Goal: Task Accomplishment & Management: Manage account settings

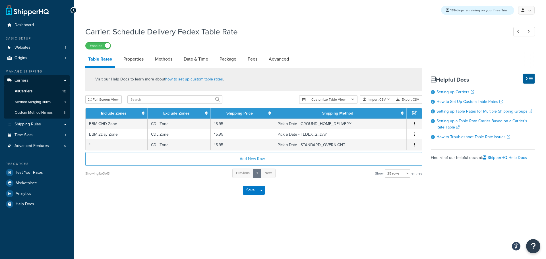
select select "25"
click at [37, 142] on link "Advanced Features 5" at bounding box center [36, 146] width 65 height 11
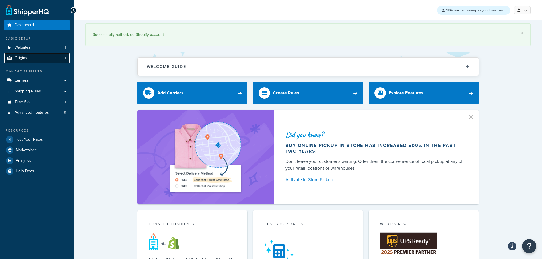
click at [30, 55] on link "Origins 1" at bounding box center [36, 58] width 65 height 11
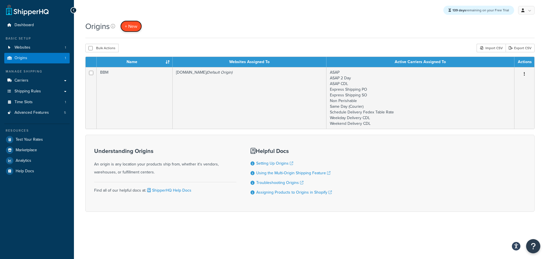
click at [136, 29] on span "+ New" at bounding box center [131, 26] width 13 height 7
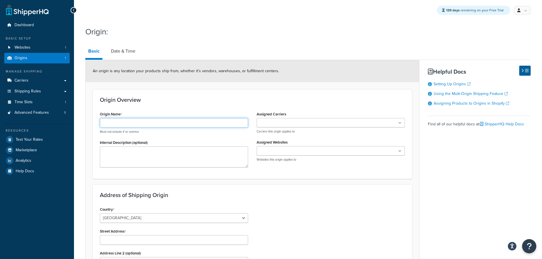
click at [129, 123] on input "Origin Name" at bounding box center [174, 123] width 148 height 10
type input "S"
type input "Secondary Origin"
click at [280, 122] on input "Assigned Carriers" at bounding box center [283, 123] width 50 height 6
click at [148, 151] on textarea "Internal Description (optional)" at bounding box center [174, 156] width 148 height 21
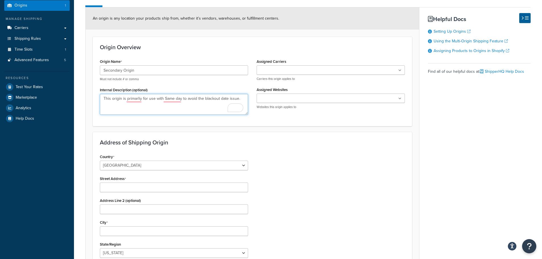
scroll to position [85, 0]
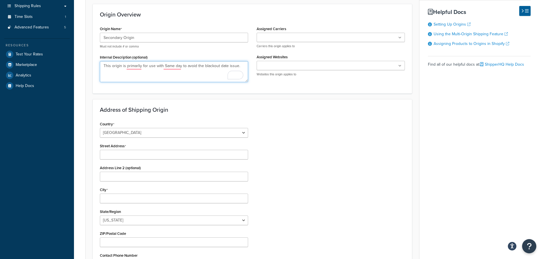
type textarea "This origin is primarliy for use with Same day to avoid the blackout date issue."
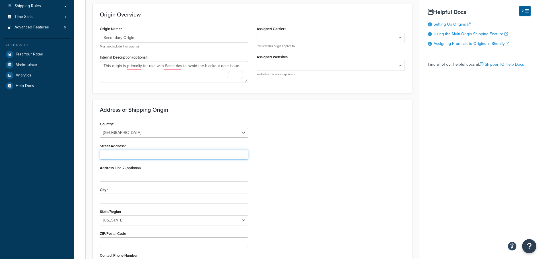
click at [122, 154] on input "Street Address" at bounding box center [174, 155] width 148 height 10
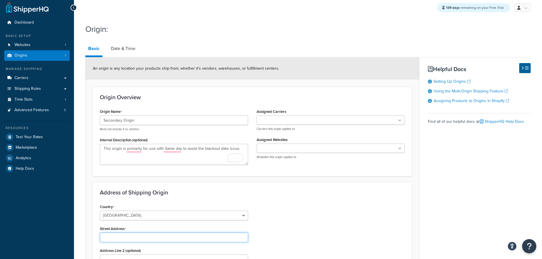
scroll to position [0, 0]
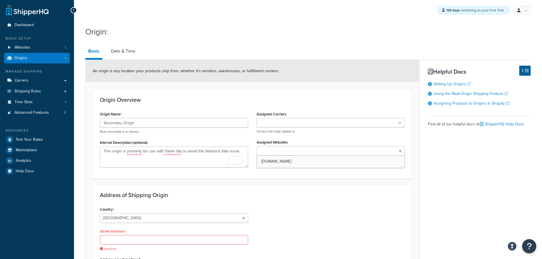
click at [314, 152] on ul at bounding box center [330, 150] width 148 height 9
click at [122, 239] on input "Street Address" at bounding box center [174, 240] width 148 height 10
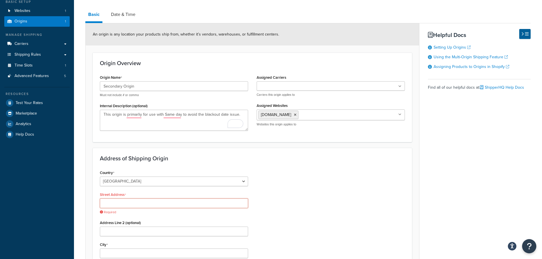
paste input "[STREET_ADDRESS]"
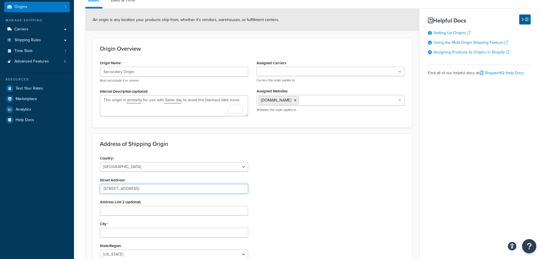
scroll to position [65, 0]
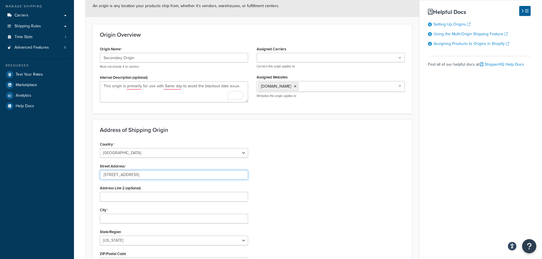
type input "[STREET_ADDRESS]"
click at [113, 221] on input "City" at bounding box center [174, 219] width 148 height 10
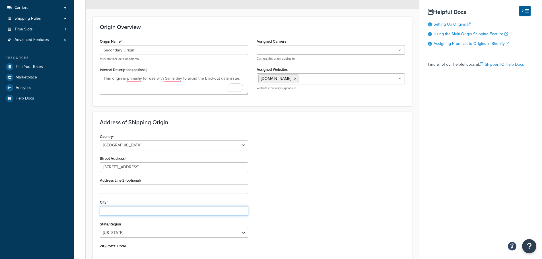
scroll to position [80, 0]
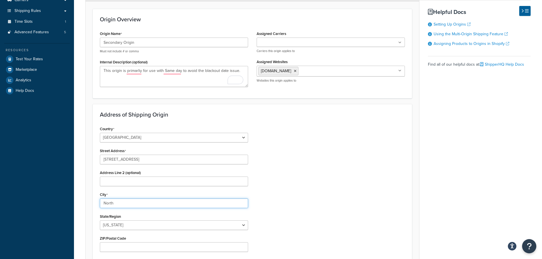
type input "North Bergen"
click at [136, 225] on select "Alabama Alaska American Samoa Arizona Arkansas Armed Forces Americas Armed Forc…" at bounding box center [174, 225] width 148 height 10
select select "30"
click at [100, 220] on select "Alabama Alaska American Samoa Arizona Arkansas Armed Forces Americas Armed Forc…" at bounding box center [174, 225] width 148 height 10
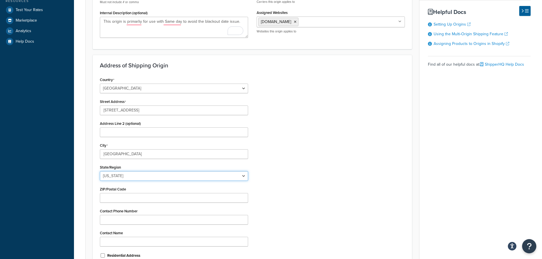
scroll to position [137, 0]
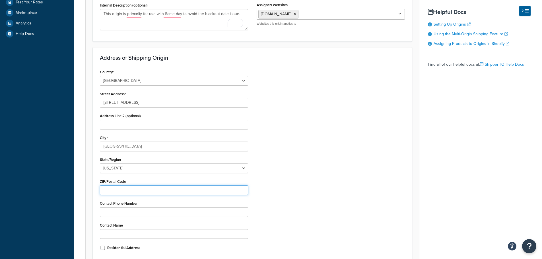
click at [123, 192] on input "ZIP/Postal Code" at bounding box center [174, 190] width 148 height 10
paste input "07047"
type input "07047"
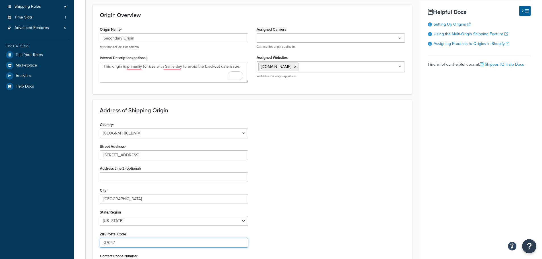
scroll to position [80, 0]
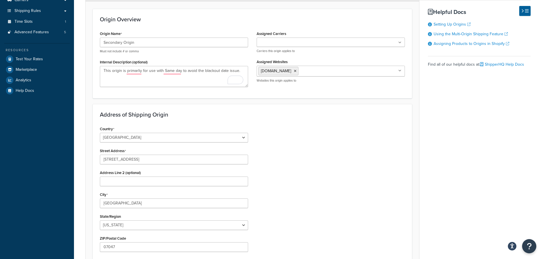
drag, startPoint x: 288, startPoint y: 42, endPoint x: 284, endPoint y: 41, distance: 4.3
click at [284, 41] on input "Assigned Carriers" at bounding box center [283, 43] width 50 height 6
click at [309, 140] on div "Country United States United Kingdom Afghanistan Åland Islands Albania Algeria …" at bounding box center [252, 219] width 313 height 188
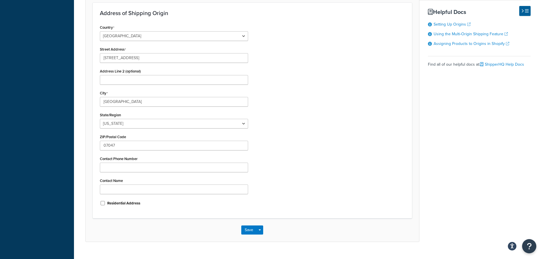
scroll to position [194, 0]
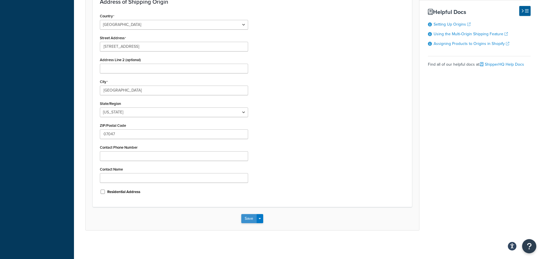
click at [249, 216] on button "Save" at bounding box center [248, 218] width 15 height 9
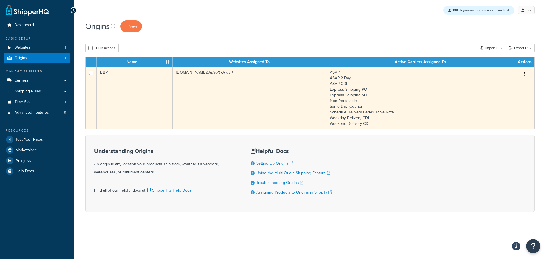
click at [135, 98] on td "BBM" at bounding box center [135, 98] width 76 height 62
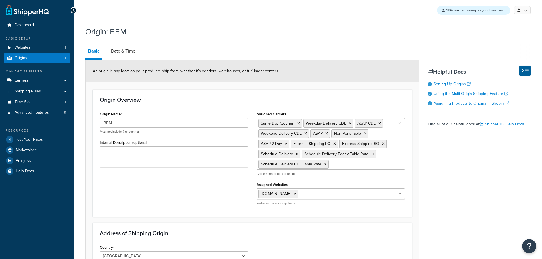
select select "30"
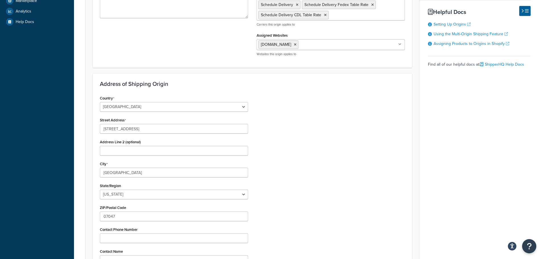
scroll to position [171, 0]
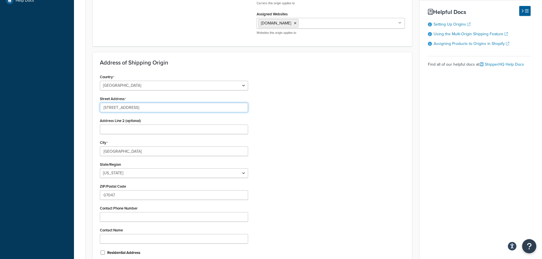
drag, startPoint x: 140, startPoint y: 106, endPoint x: 95, endPoint y: 106, distance: 44.9
click at [95, 106] on div "Address of Shipping Origin Country [GEOGRAPHIC_DATA] [GEOGRAPHIC_DATA] [GEOGRAP…" at bounding box center [252, 160] width 319 height 216
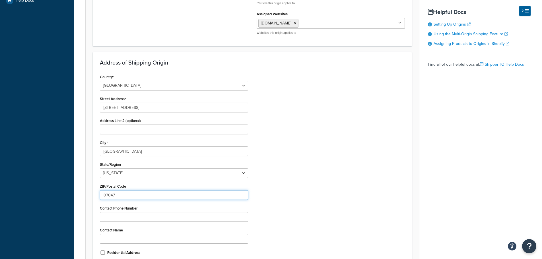
drag, startPoint x: 89, startPoint y: 196, endPoint x: 67, endPoint y: 196, distance: 21.9
click at [67, 196] on div "Dashboard Basic Setup Websites 1 Origins 1 Manage Shipping Carriers Carriers Al…" at bounding box center [271, 74] width 542 height 491
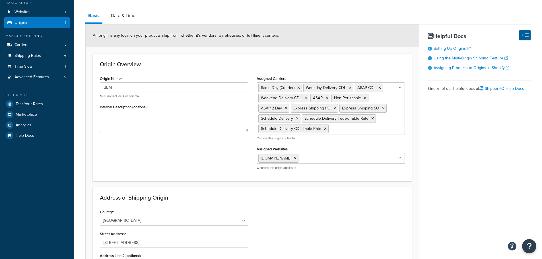
scroll to position [0, 0]
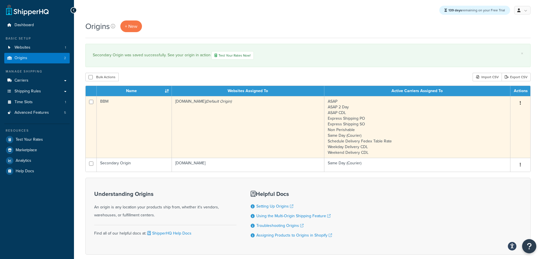
click at [364, 142] on td "ASAP ASAP 2 Day ASAP CDL Express Shipping PO Express Shipping SO Non Perishable…" at bounding box center [417, 127] width 186 height 62
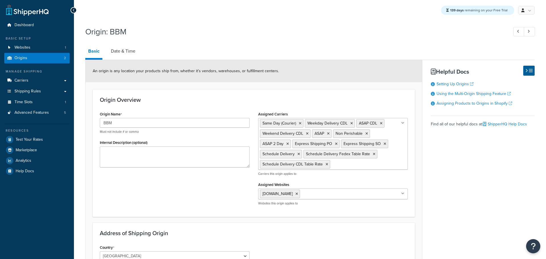
select select "30"
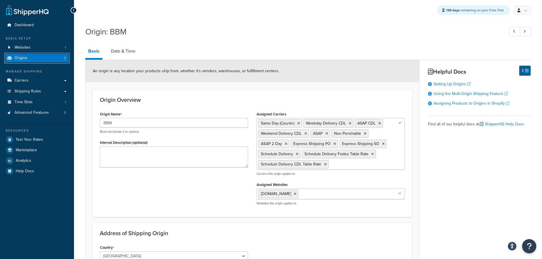
click at [18, 61] on span "Origins" at bounding box center [21, 58] width 13 height 5
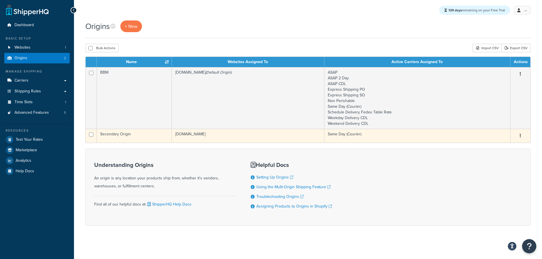
click at [136, 135] on td "Secondary Origin" at bounding box center [134, 136] width 75 height 14
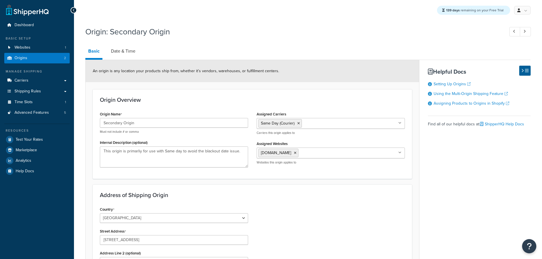
select select "30"
click at [298, 123] on icon at bounding box center [298, 123] width 3 height 3
click at [308, 198] on h3 "Address of Shipping Origin" at bounding box center [252, 195] width 305 height 6
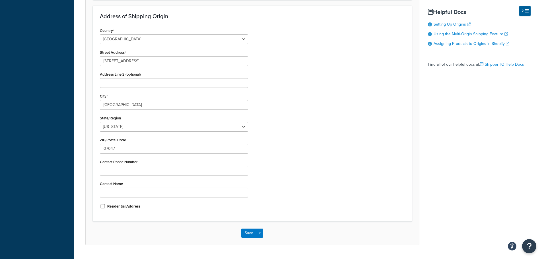
scroll to position [194, 0]
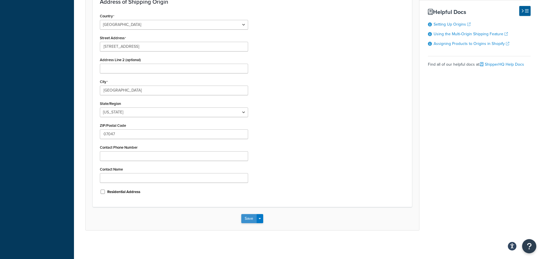
click at [249, 218] on button "Save" at bounding box center [248, 218] width 15 height 9
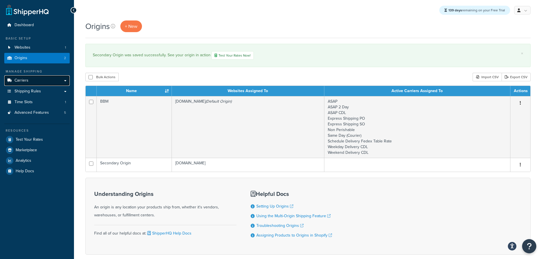
click at [29, 76] on link "Carriers" at bounding box center [36, 80] width 65 height 11
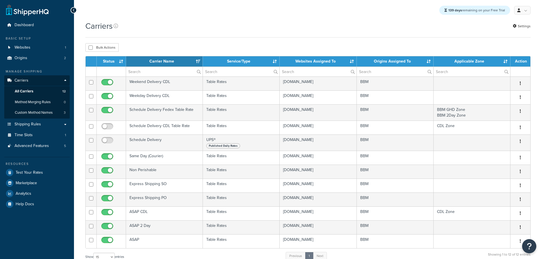
select select "15"
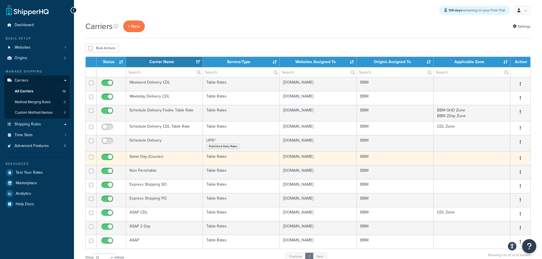
click at [150, 157] on td "Same Day (Courier)" at bounding box center [164, 158] width 77 height 14
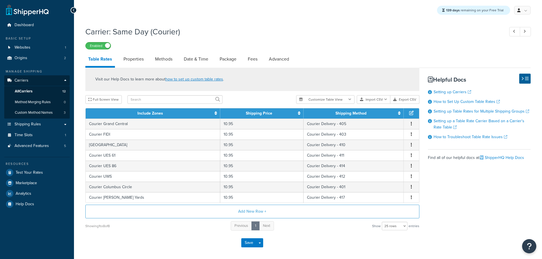
select select "25"
click at [132, 58] on link "Properties" at bounding box center [134, 59] width 26 height 14
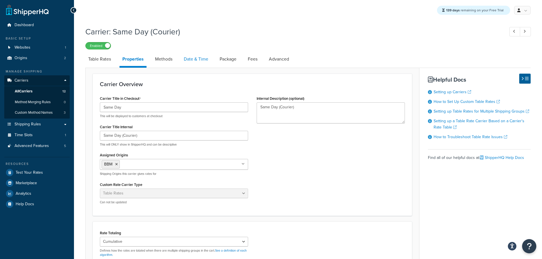
click at [196, 59] on link "Date & Time" at bounding box center [196, 59] width 30 height 14
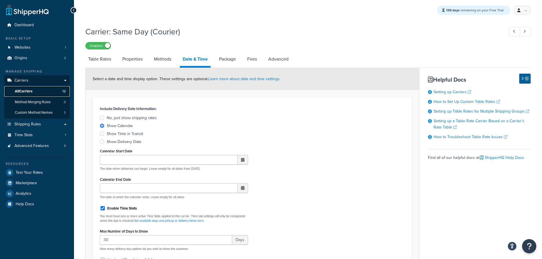
click at [29, 90] on span "All Carriers" at bounding box center [24, 91] width 18 height 5
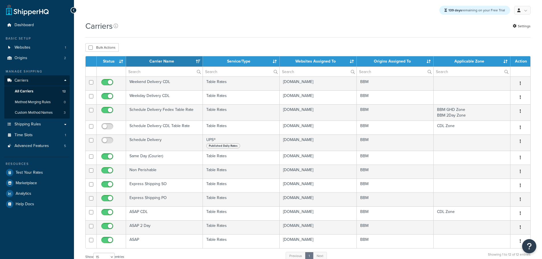
select select "15"
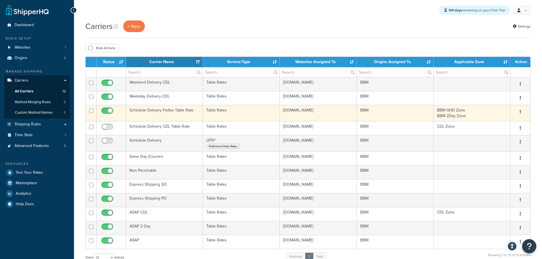
click at [150, 111] on td "Schedule Delivery Fedex Table Rate" at bounding box center [164, 113] width 77 height 16
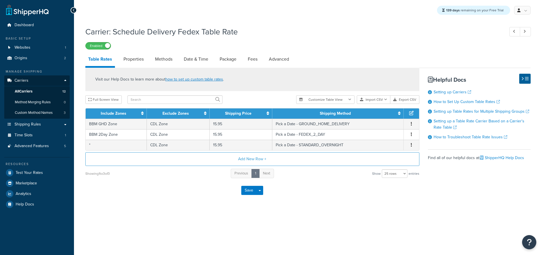
select select "25"
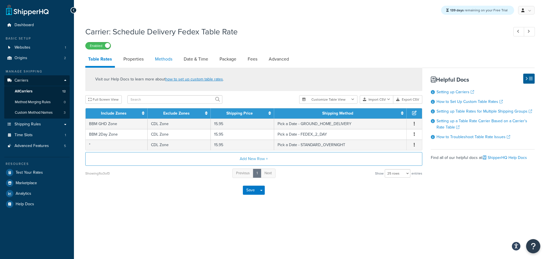
click at [169, 63] on link "Methods" at bounding box center [163, 59] width 23 height 14
select select "25"
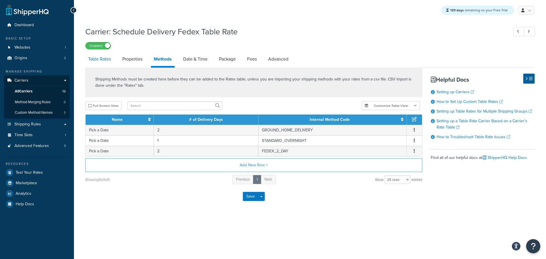
click at [107, 63] on link "Table Rates" at bounding box center [99, 59] width 28 height 14
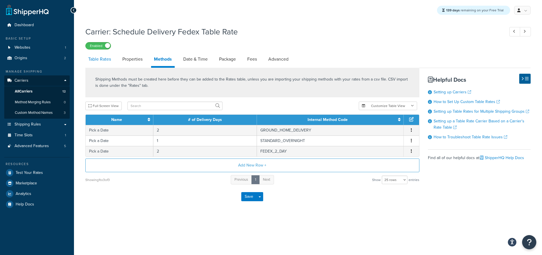
select select "25"
